Goal: Task Accomplishment & Management: Manage account settings

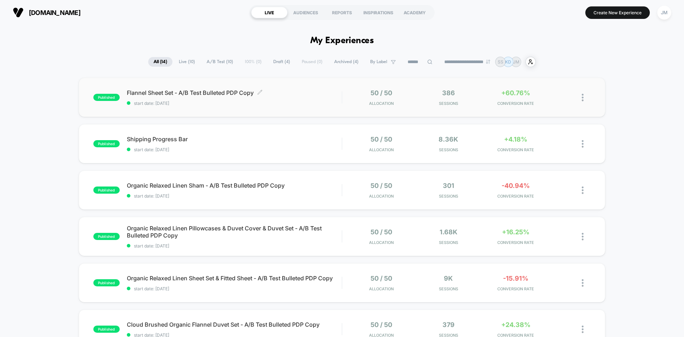
click at [321, 92] on span "Flannel Sheet Set - A/B Test Bulleted PDP Copy Click to edit experience details" at bounding box center [234, 92] width 215 height 7
click at [345, 63] on span "Archived ( 4 )" at bounding box center [346, 62] width 35 height 10
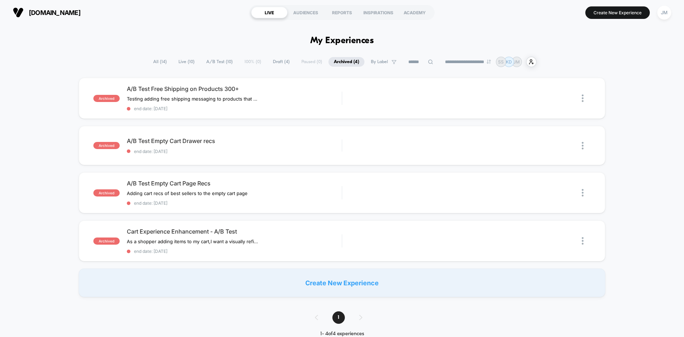
click at [278, 60] on span "Draft ( 4 )" at bounding box center [281, 62] width 27 height 10
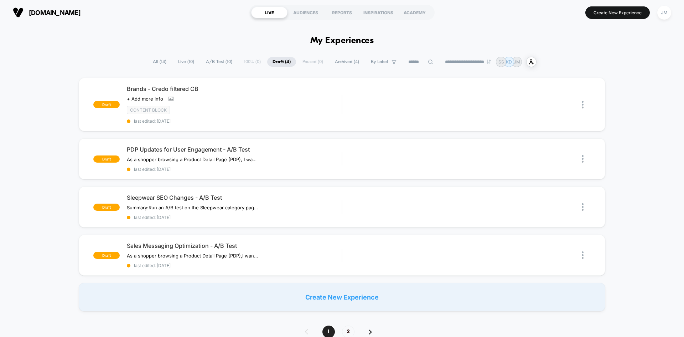
click at [188, 62] on span "Live ( 10 )" at bounding box center [186, 62] width 27 height 10
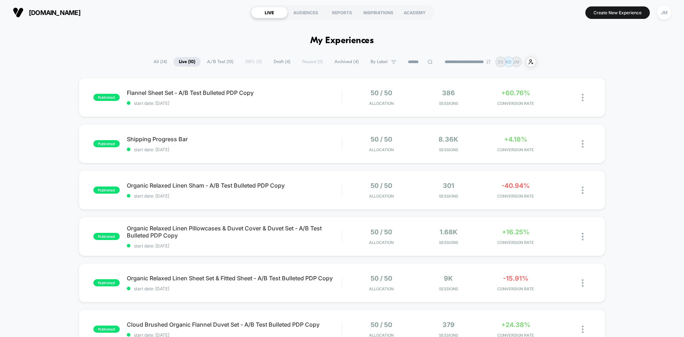
click at [156, 60] on span "All ( 14 )" at bounding box center [160, 62] width 24 height 10
click at [181, 61] on span "Live ( 10 )" at bounding box center [187, 62] width 27 height 10
click at [351, 62] on span "Archived ( 4 )" at bounding box center [346, 62] width 35 height 10
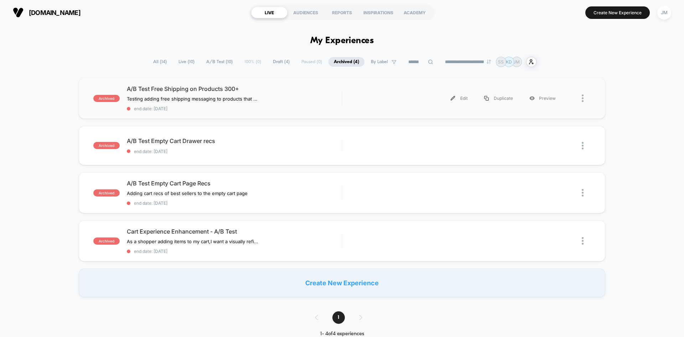
click at [360, 92] on div "Edit Duplicate Preview" at bounding box center [457, 98] width 215 height 16
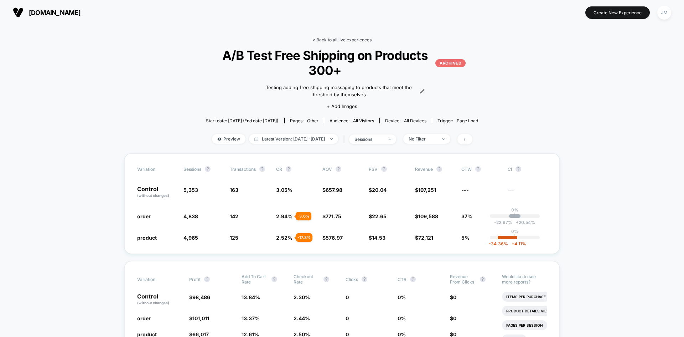
click at [327, 41] on link "< Back to all live experiences" at bounding box center [342, 39] width 59 height 5
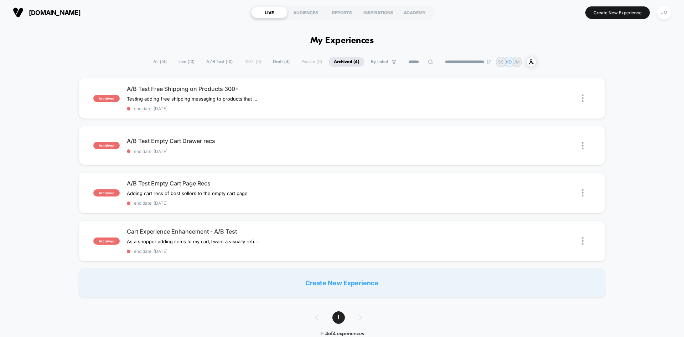
click at [177, 61] on span "Live ( 10 )" at bounding box center [186, 62] width 27 height 10
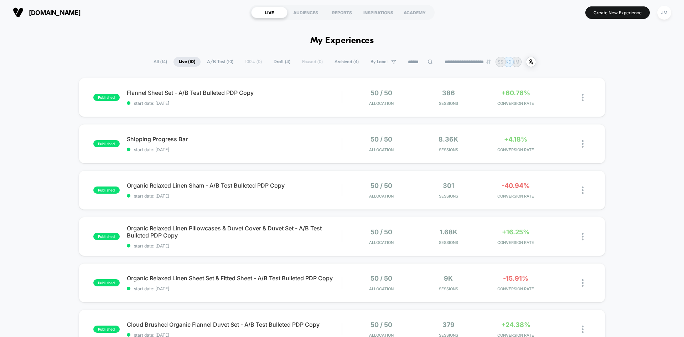
click at [618, 82] on div "published Flannel Sheet Set - A/B Test Bulleted PDP Copy start date: [DATE] 50 …" at bounding box center [342, 324] width 684 height 492
click at [644, 136] on div "published Flannel Sheet Set - A/B Test Bulleted PDP Copy start date: [DATE] 50 …" at bounding box center [342, 324] width 684 height 492
click at [273, 139] on span "Shipping Progress Bar Click to edit experience details" at bounding box center [234, 138] width 215 height 7
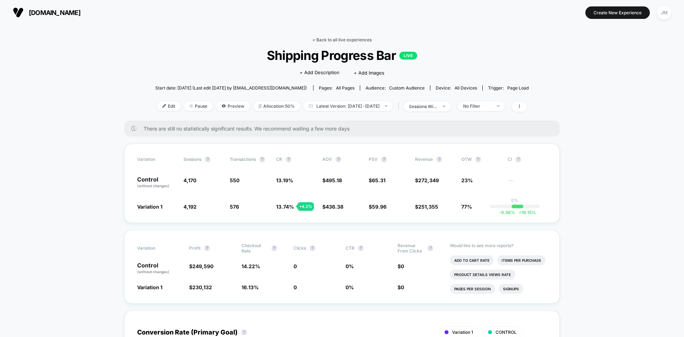
click at [327, 41] on link "< Back to all live experiences" at bounding box center [342, 39] width 59 height 5
